Goal: Navigation & Orientation: Find specific page/section

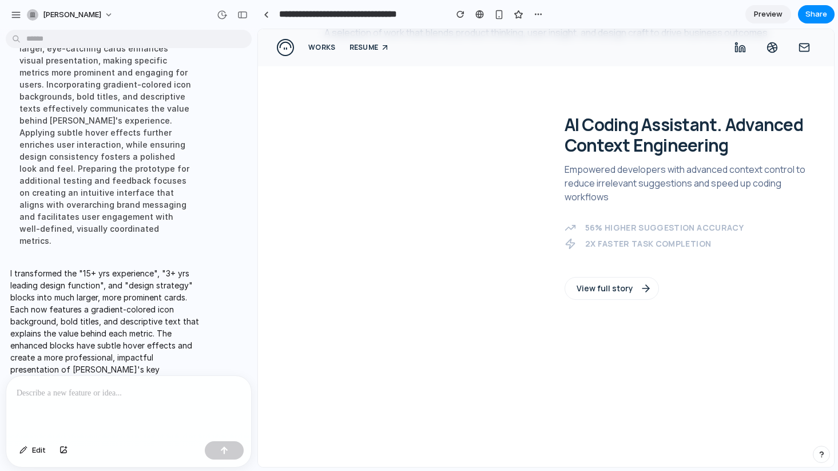
scroll to position [597, 0]
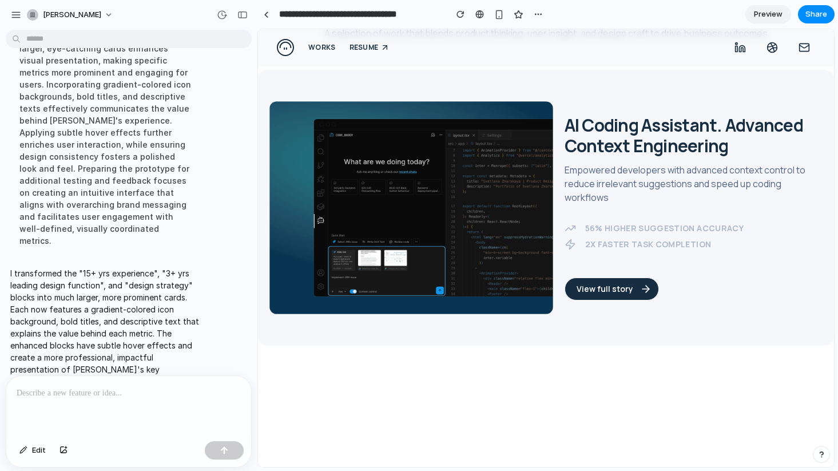
click at [594, 287] on button "View full story" at bounding box center [611, 288] width 94 height 23
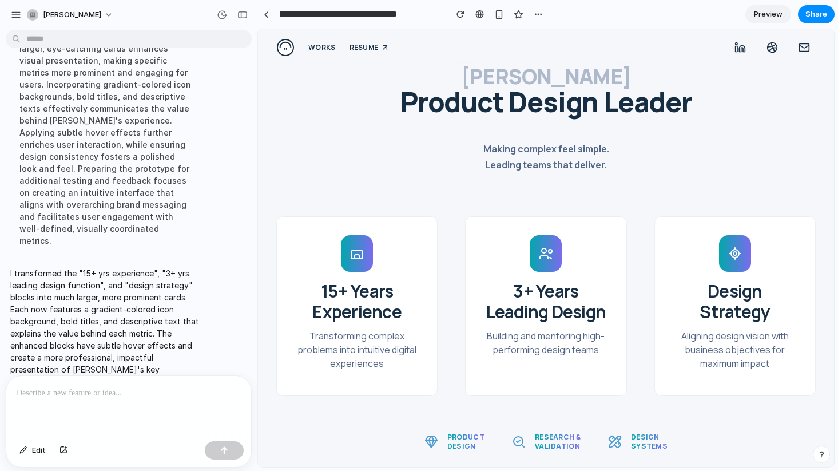
scroll to position [0, 0]
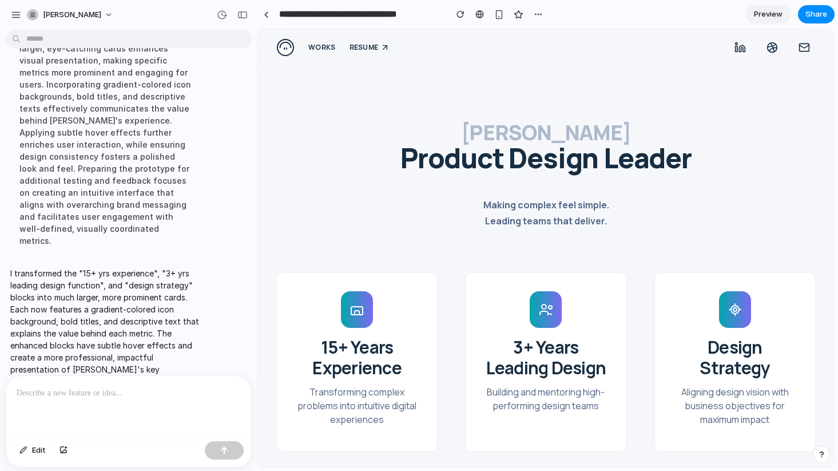
click at [760, 11] on span "Preview" at bounding box center [768, 14] width 29 height 11
